Goal: Navigation & Orientation: Find specific page/section

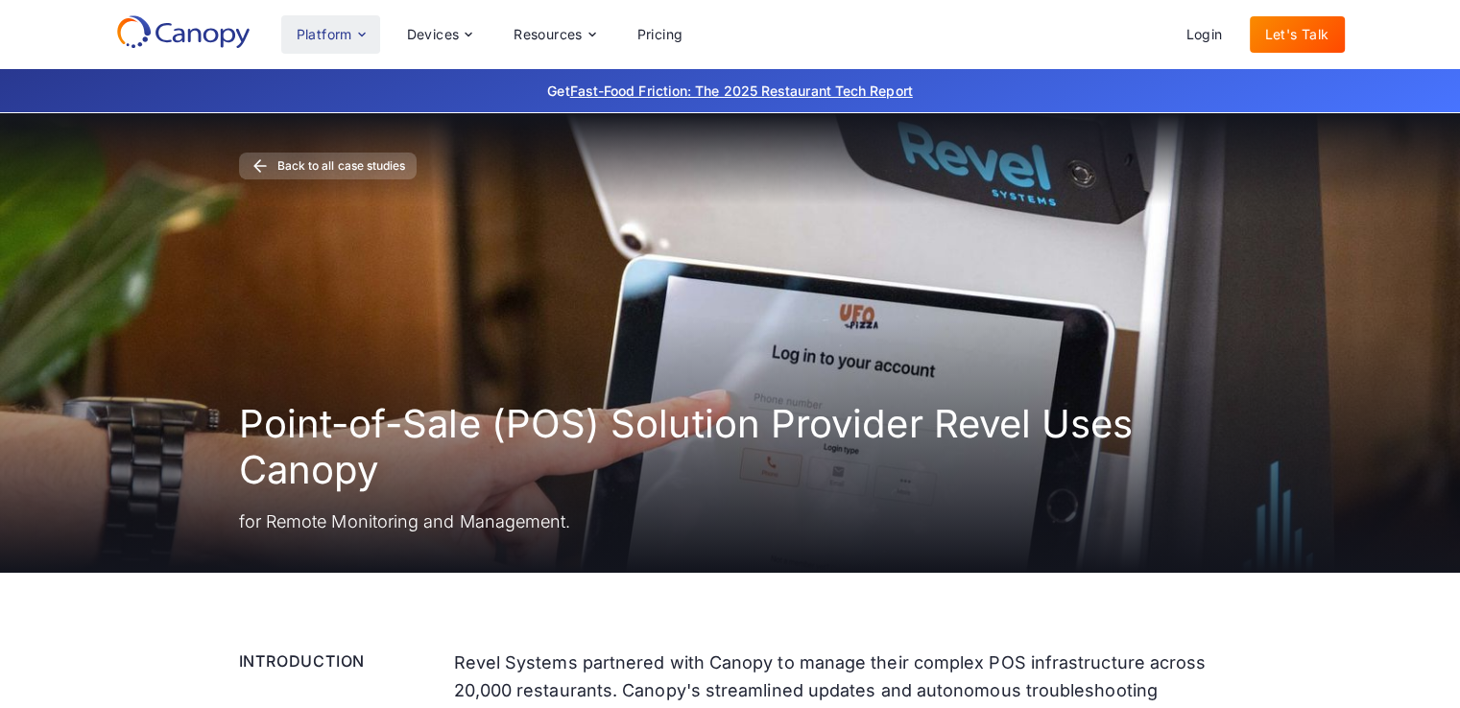
click at [353, 39] on div "Platform" at bounding box center [330, 34] width 99 height 38
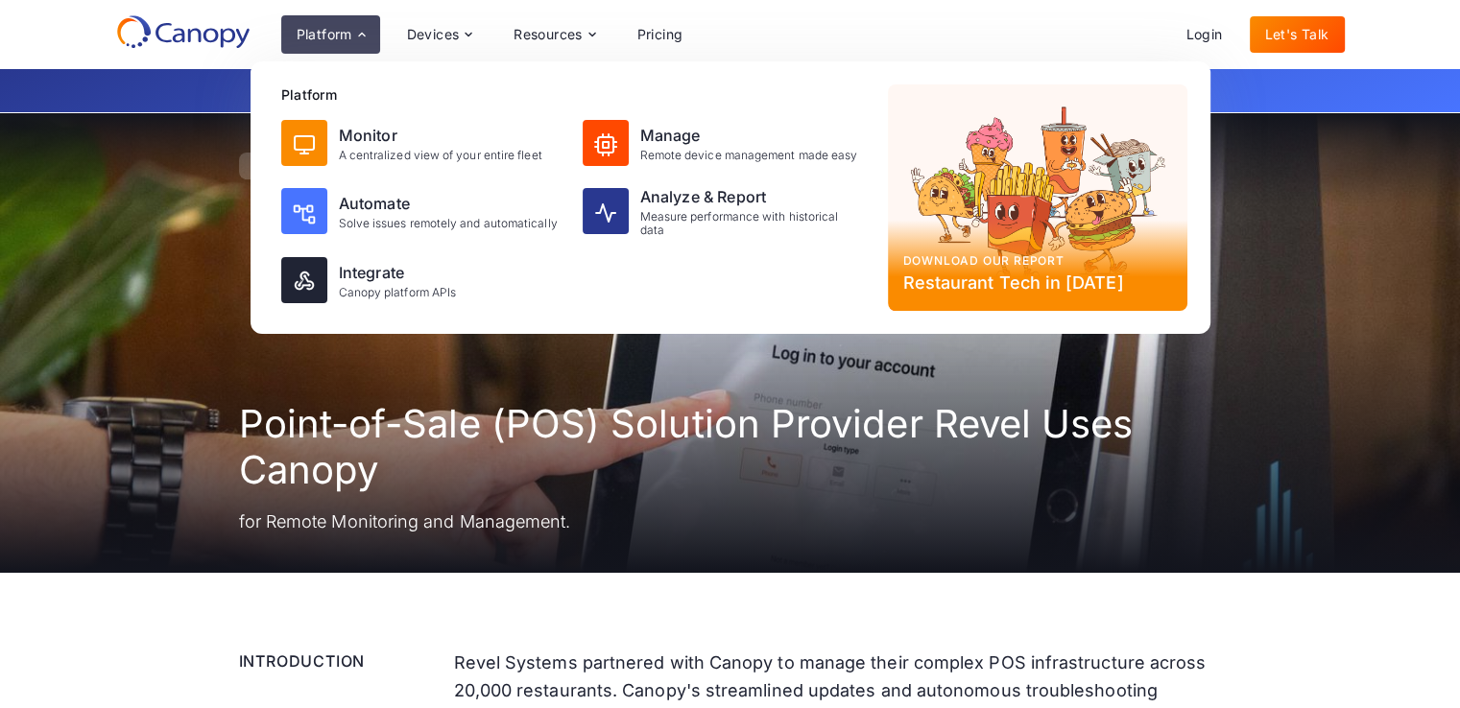
click at [353, 39] on div "Platform" at bounding box center [330, 34] width 99 height 38
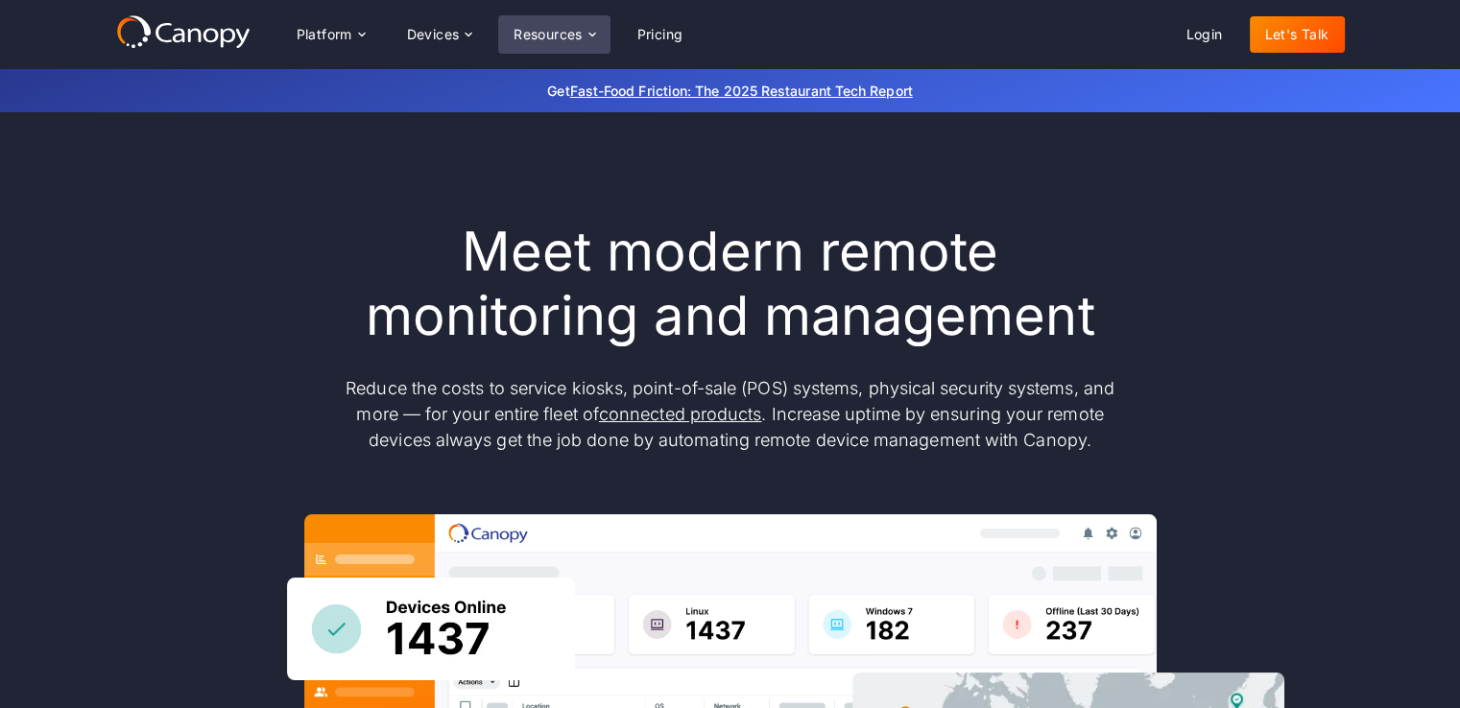
click at [564, 35] on div "Resources" at bounding box center [548, 34] width 69 height 13
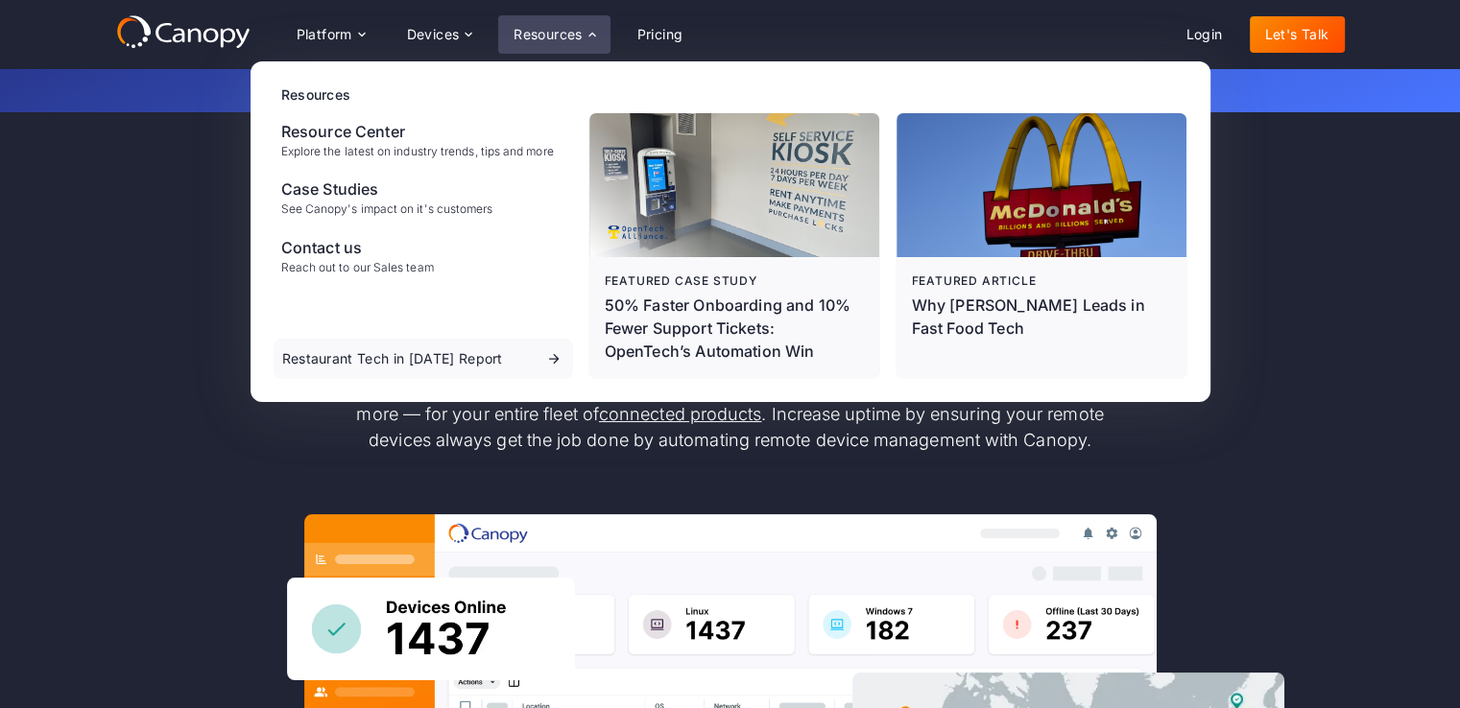
click at [564, 35] on div "Resources" at bounding box center [548, 34] width 69 height 13
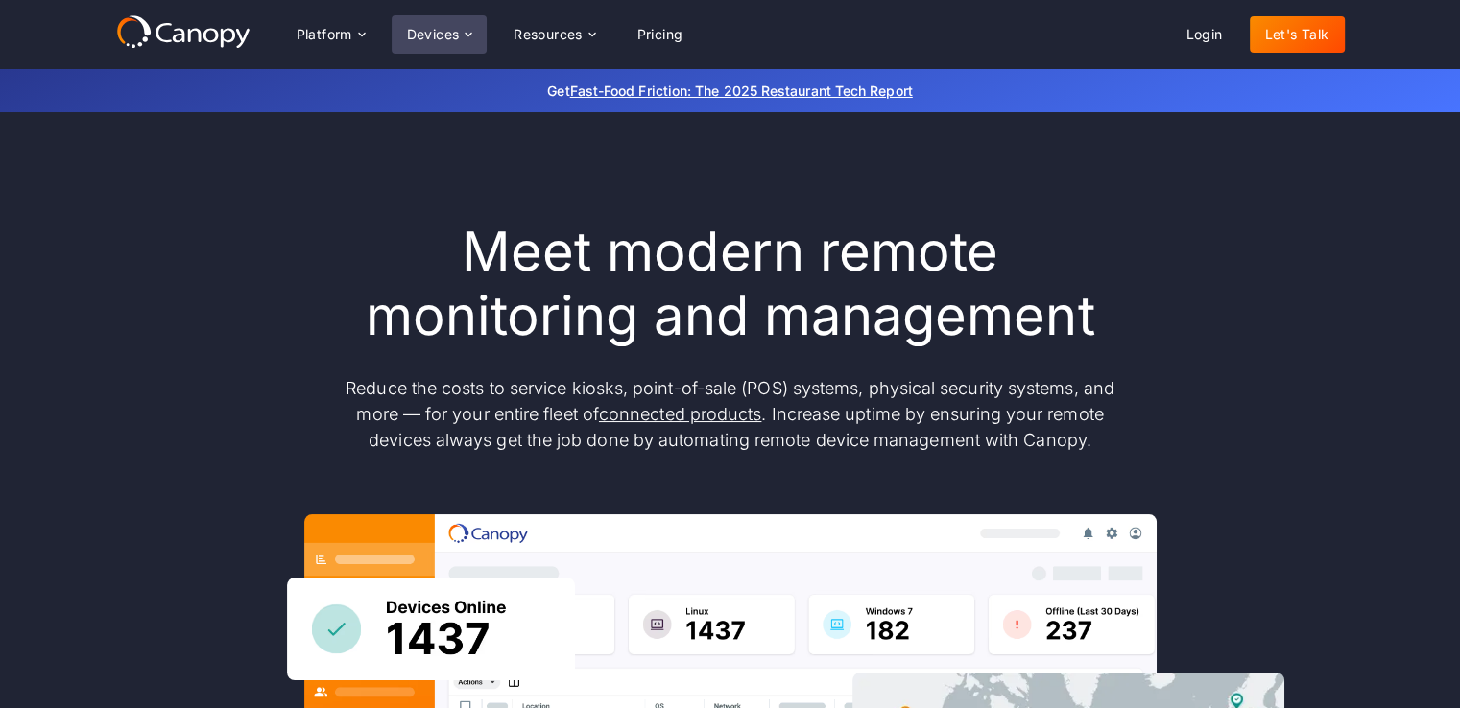
click at [444, 32] on div "Devices" at bounding box center [433, 34] width 53 height 13
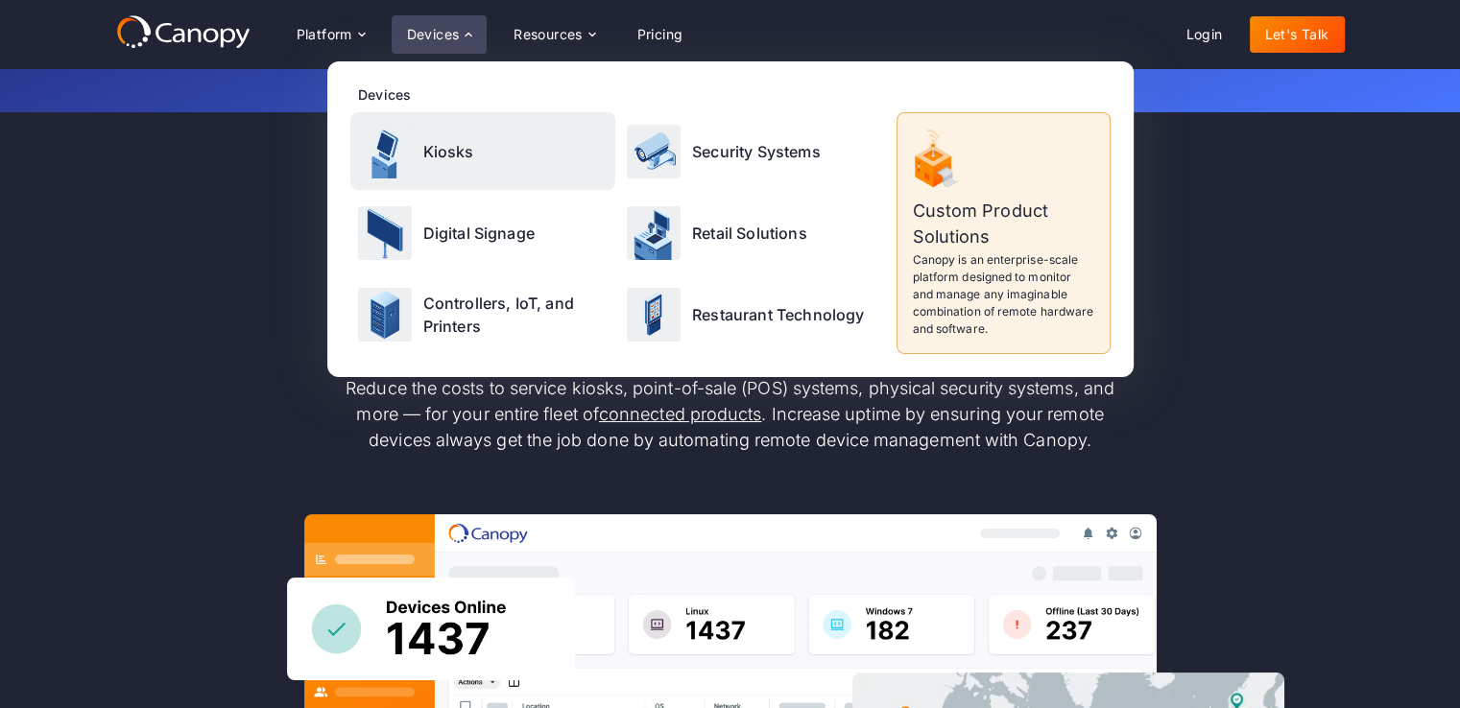
click at [438, 153] on p "Kiosks" at bounding box center [448, 151] width 51 height 23
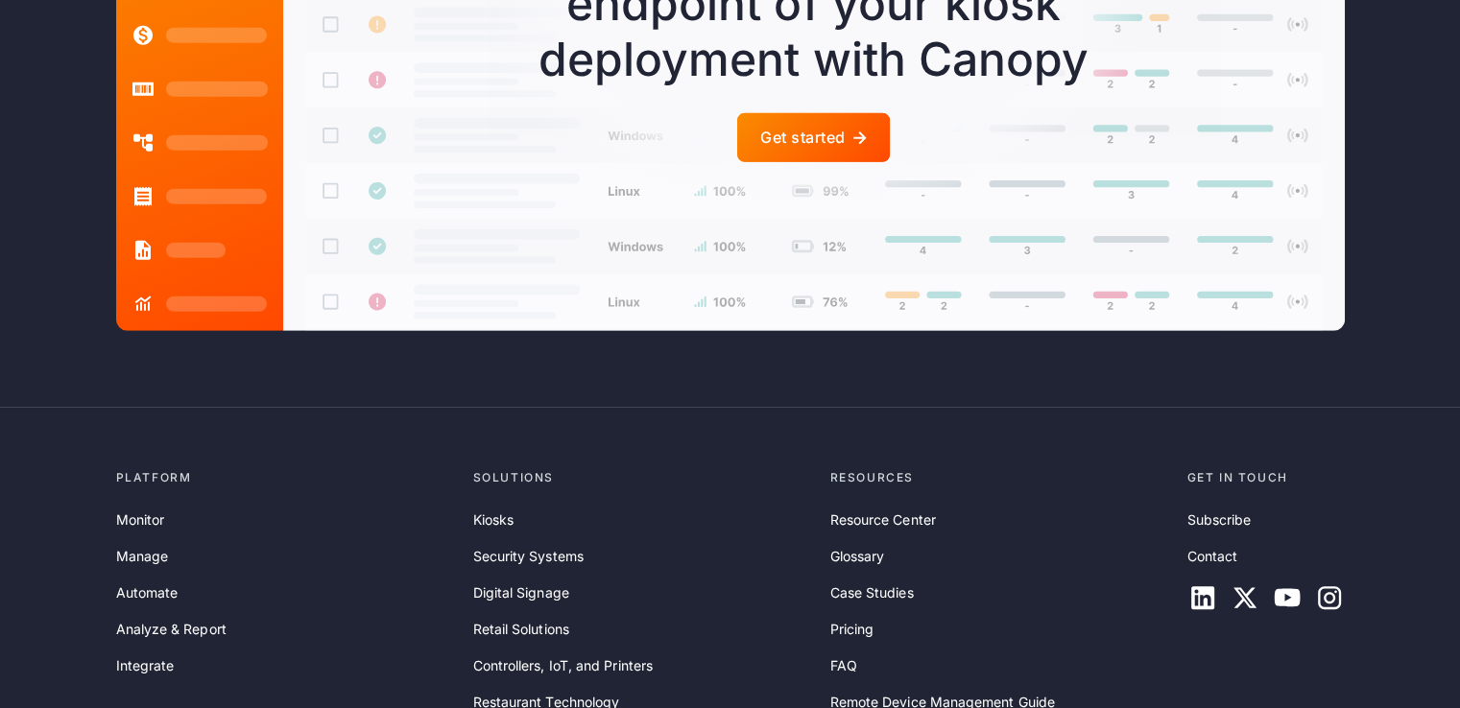
scroll to position [5709, 0]
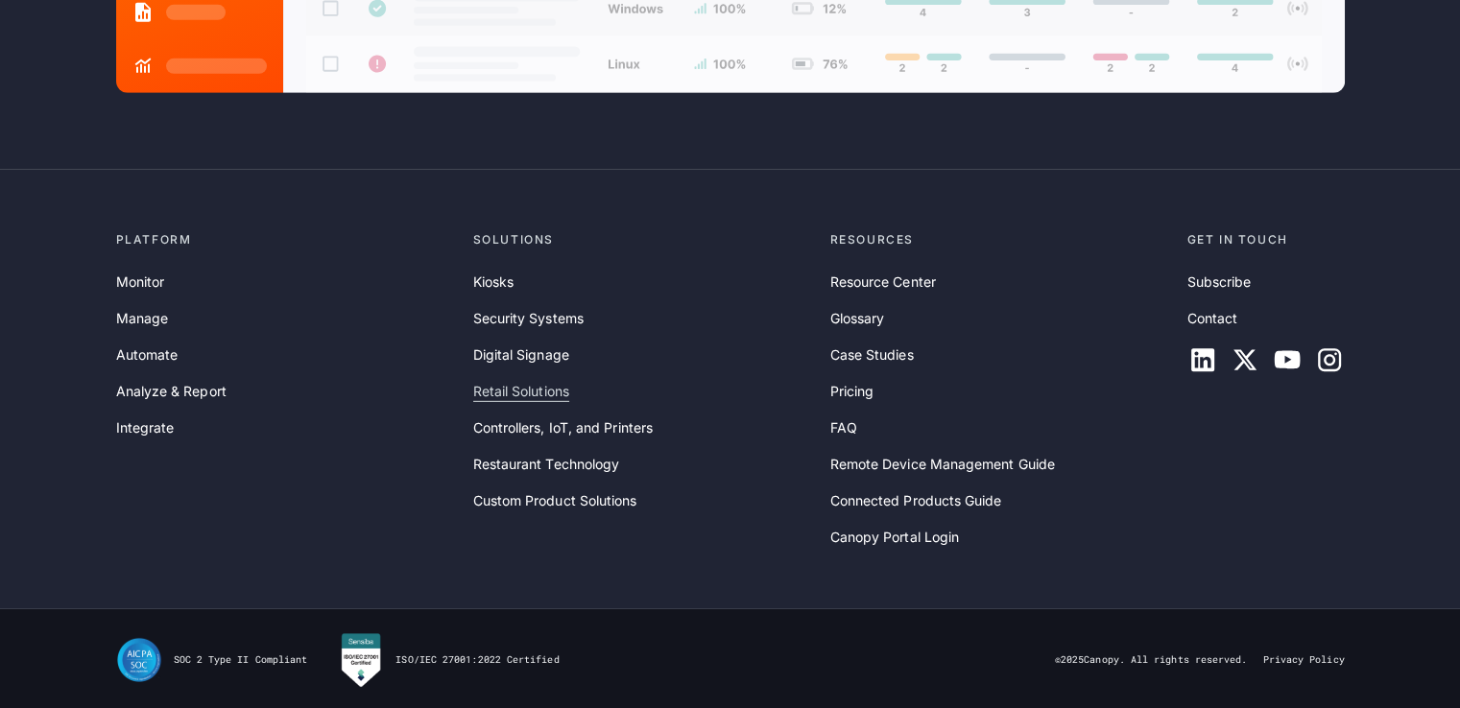
click at [515, 384] on link "Retail Solutions" at bounding box center [521, 391] width 96 height 21
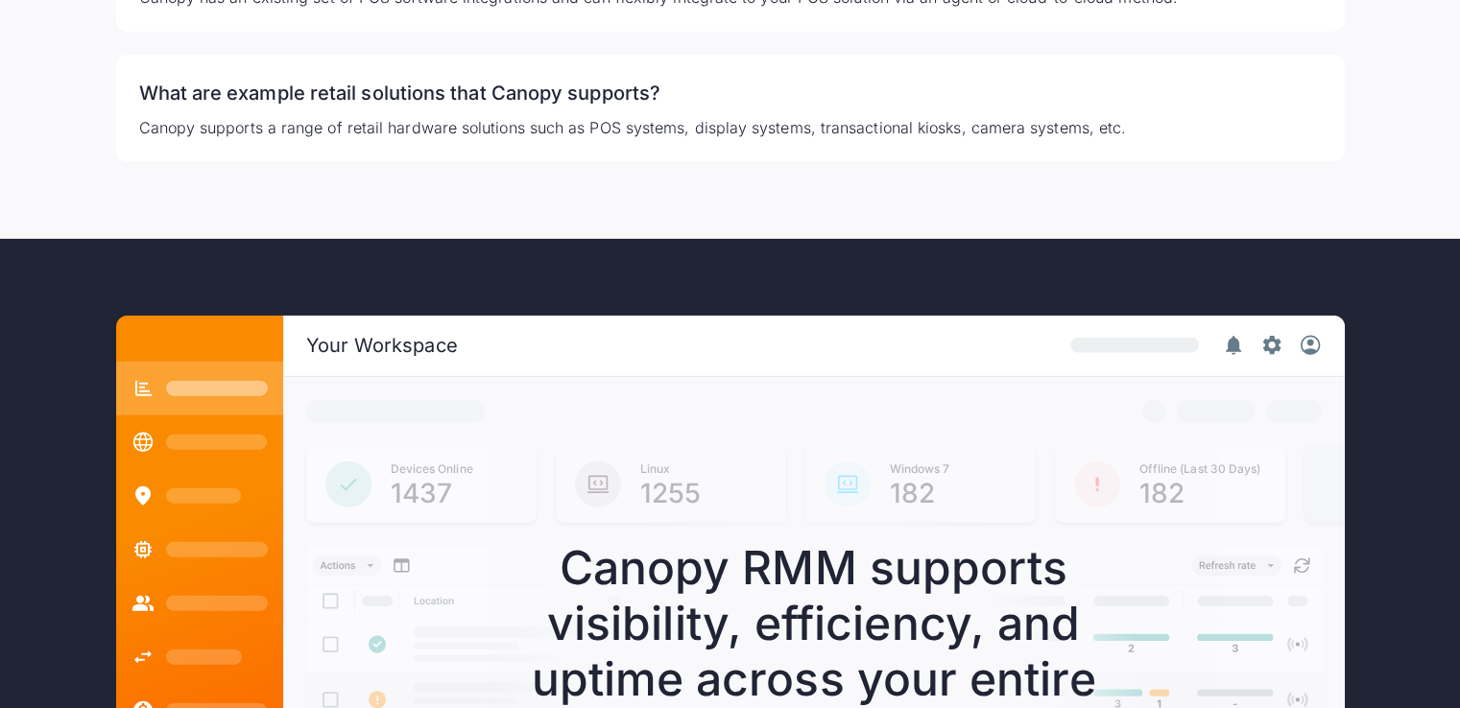
scroll to position [4799, 0]
